Goal: Transaction & Acquisition: Purchase product/service

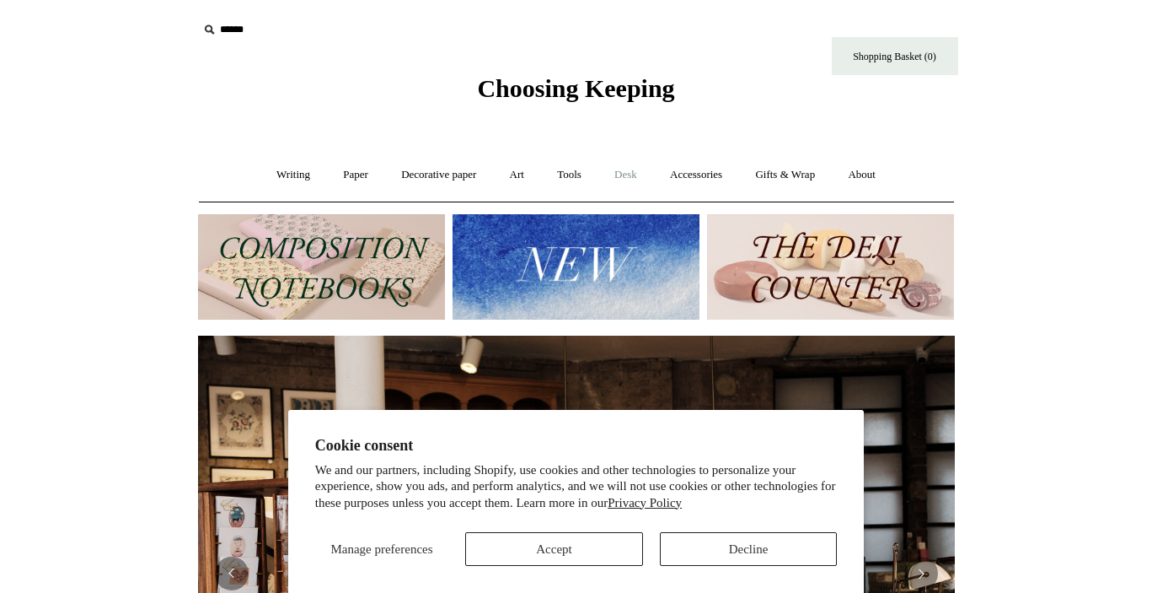
click at [633, 173] on link "Desk +" at bounding box center [625, 175] width 53 height 45
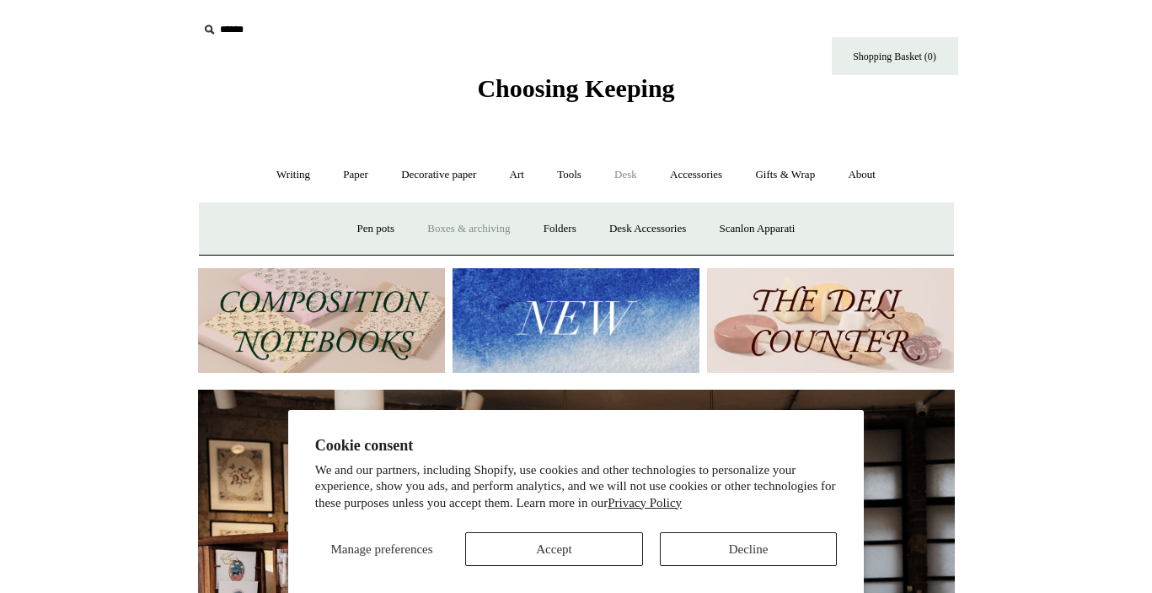
click at [491, 228] on link "Boxes & archiving" at bounding box center [468, 228] width 113 height 45
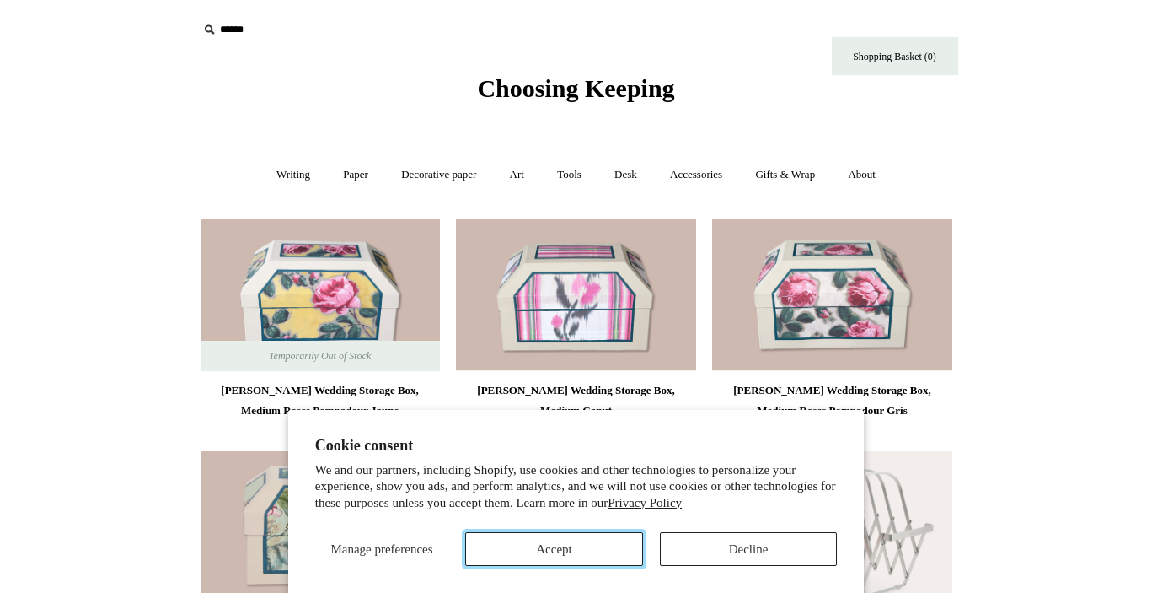
click at [611, 550] on button "Accept" at bounding box center [554, 549] width 178 height 34
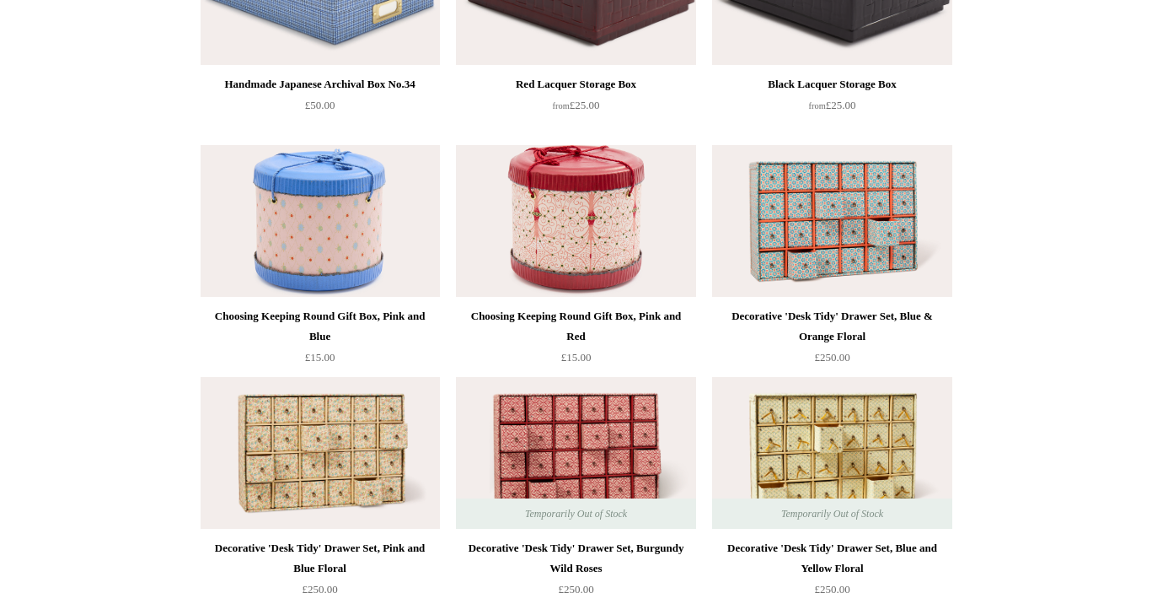
scroll to position [1540, 0]
